Goal: Task Accomplishment & Management: Complete application form

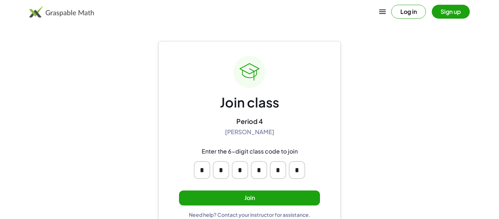
scroll to position [14, 0]
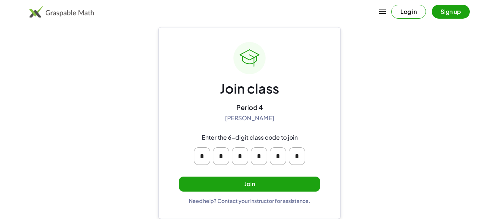
click at [204, 155] on input "*" at bounding box center [202, 156] width 16 height 18
type input "*"
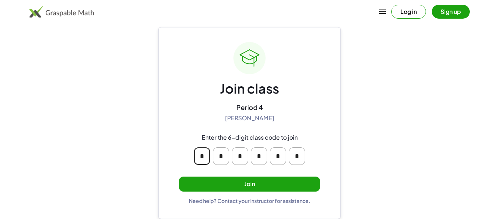
type input "*"
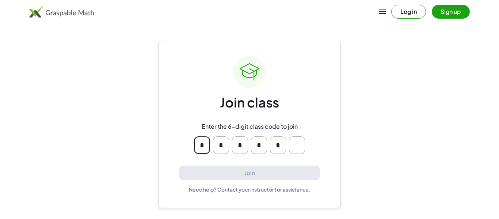
scroll to position [0, 0]
type input "*"
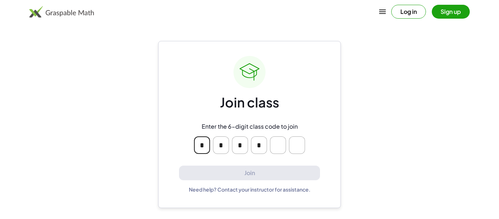
type input "*"
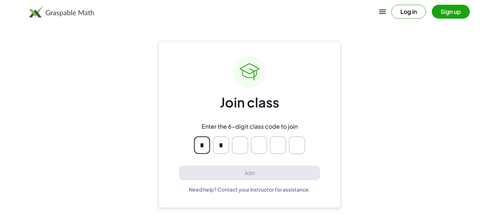
type input "*"
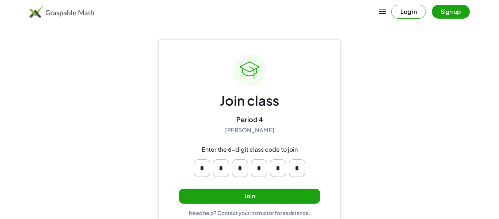
scroll to position [2, 0]
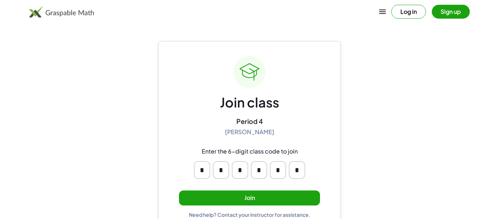
click at [207, 174] on input "*" at bounding box center [202, 170] width 16 height 18
type input "*"
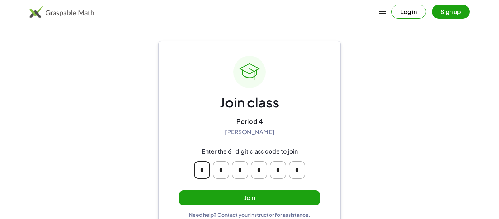
type input "*"
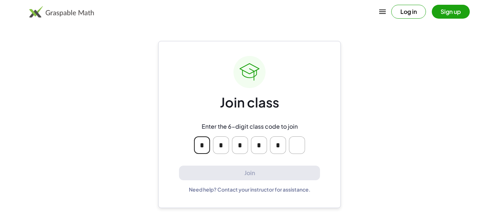
type input "*"
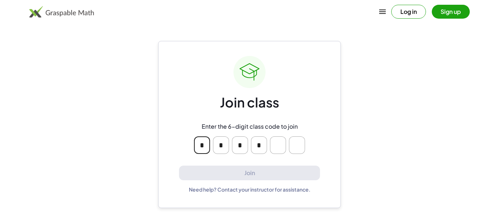
type input "*"
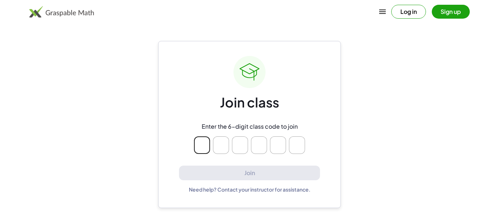
type input "*"
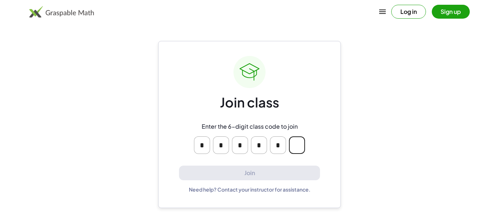
type input "*"
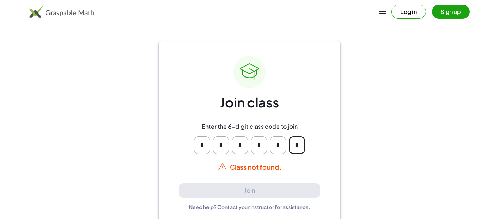
scroll to position [7, 0]
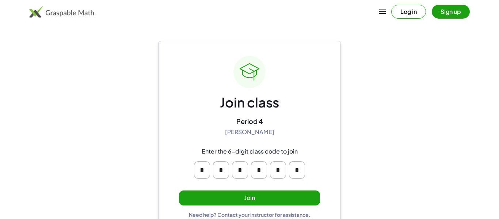
scroll to position [14, 0]
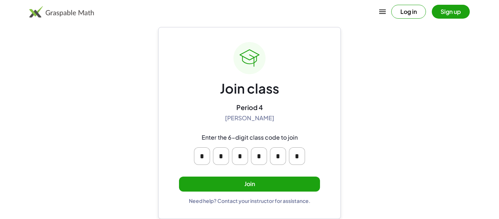
click at [242, 121] on div "[PERSON_NAME]" at bounding box center [249, 118] width 49 height 8
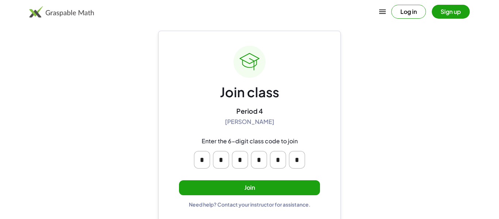
click at [252, 133] on div "Enter the 6-digit class code to join * * * * * *" at bounding box center [249, 152] width 140 height 43
